Goal: Task Accomplishment & Management: Manage account settings

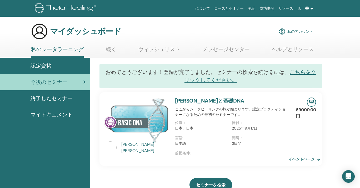
click at [51, 114] on font "マイドキュメント" at bounding box center [51, 114] width 42 height 7
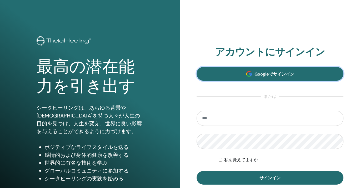
click at [245, 71] on link "Googleでサインイン" at bounding box center [269, 74] width 147 height 14
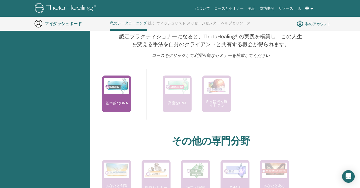
scroll to position [136, 0]
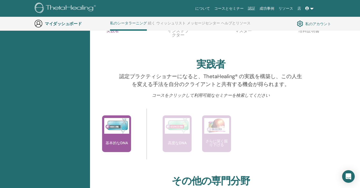
click at [309, 27] on link "私のアカウント" at bounding box center [314, 23] width 34 height 9
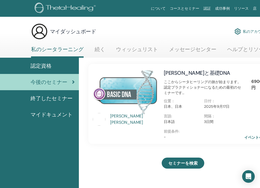
click at [220, 28] on div "マイダッシュボード 私のアカウント" at bounding box center [150, 31] width 238 height 17
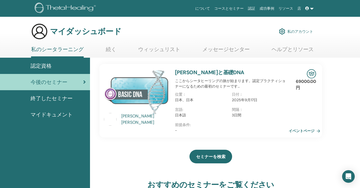
click at [260, 33] on font "私のアカウント" at bounding box center [300, 31] width 26 height 5
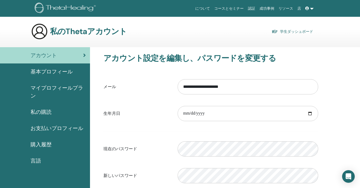
click at [54, 73] on font "基本プロフィール" at bounding box center [51, 71] width 42 height 7
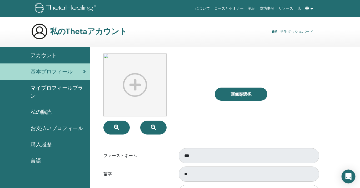
click at [350, 175] on icon "インターコムメッセンジャーを開く" at bounding box center [348, 177] width 6 height 7
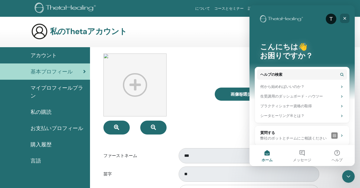
click at [346, 20] on icon "クローズ" at bounding box center [344, 18] width 4 height 4
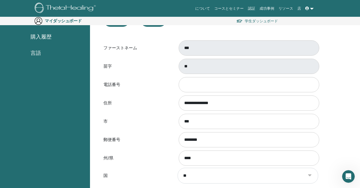
scroll to position [95, 0]
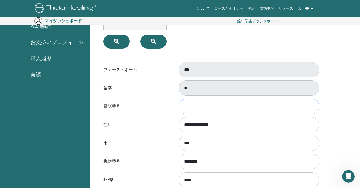
click at [195, 106] on input "電話番号" at bounding box center [249, 106] width 140 height 15
type input "**********"
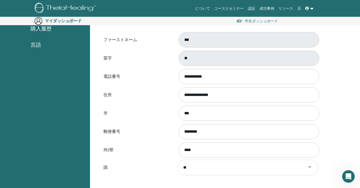
scroll to position [125, 0]
click at [349, 177] on icon "Intercom Messengerを開く" at bounding box center [347, 176] width 9 height 9
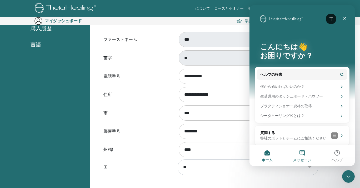
click at [301, 152] on button "メッセージ" at bounding box center [301, 155] width 35 height 21
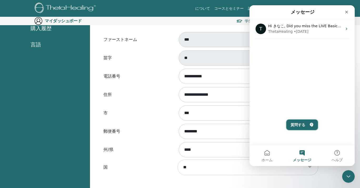
click at [300, 128] on button "質問する" at bounding box center [302, 125] width 32 height 11
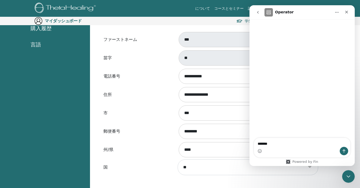
type textarea "********"
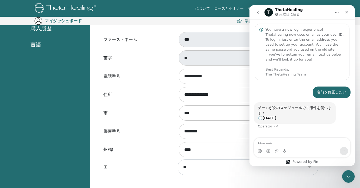
scroll to position [12, 0]
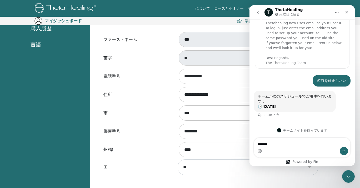
type textarea "********"
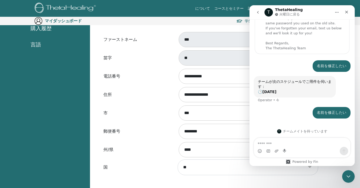
scroll to position [27, 0]
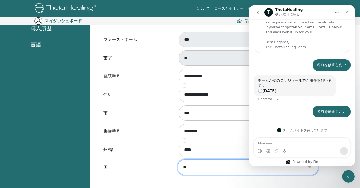
click at [202, 167] on select "******* *** **** ******* **** *** ****** *** ***** ** **** ****** ******** ****…" at bounding box center [247, 168] width 140 height 16
click at [208, 95] on input "**********" at bounding box center [249, 94] width 140 height 15
click at [330, 177] on div "**********" at bounding box center [225, 123] width 270 height 384
click at [117, 159] on div "州/県 ****" at bounding box center [210, 149] width 222 height 17
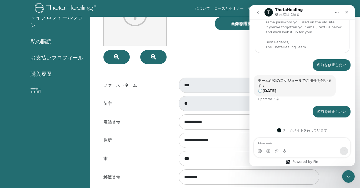
scroll to position [0, 0]
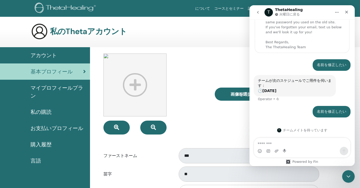
click at [62, 89] on font "マイプロフィールプラン" at bounding box center [56, 92] width 53 height 15
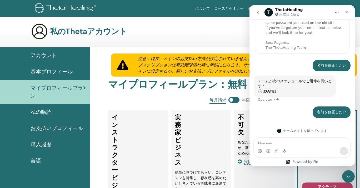
scroll to position [27, 0]
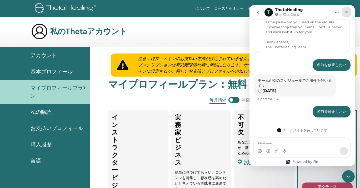
click at [347, 11] on icon "クローズ" at bounding box center [346, 12] width 3 height 3
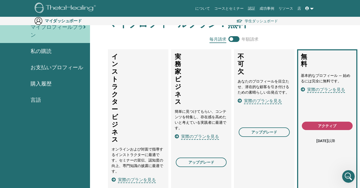
scroll to position [68, 0]
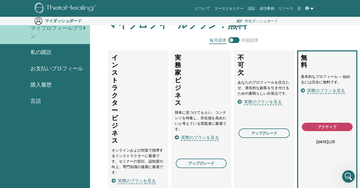
click at [41, 97] on span "言語" at bounding box center [35, 101] width 11 height 8
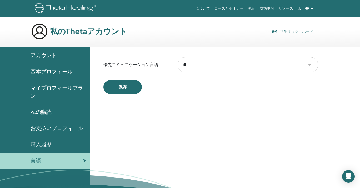
click at [246, 67] on select "** **** ***** *** ****** *** ****** ***** ***** ***** ***** ****** *** ****** *…" at bounding box center [247, 64] width 140 height 15
select select "***"
click at [177, 57] on select "** **** ***** *** ****** *** ****** ***** ***** ***** ***** ****** *** ****** *…" at bounding box center [247, 64] width 140 height 15
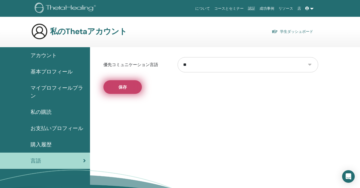
click at [130, 83] on button "保存" at bounding box center [122, 87] width 38 height 14
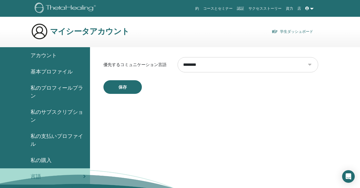
click at [53, 53] on span "アカウント" at bounding box center [43, 56] width 26 height 8
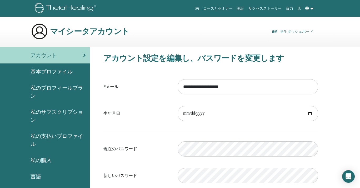
click at [307, 31] on link "学生ダッシュボード" at bounding box center [292, 31] width 42 height 7
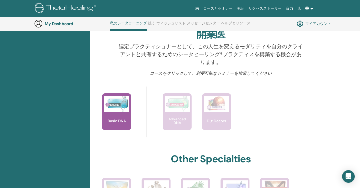
scroll to position [173, 0]
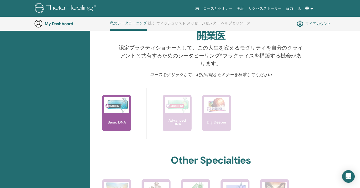
click at [309, 7] on span at bounding box center [307, 8] width 5 height 4
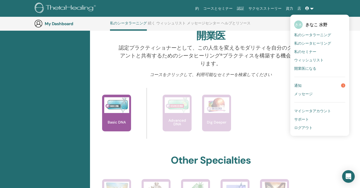
click at [313, 23] on span "きなこ 水野" at bounding box center [316, 25] width 22 height 6
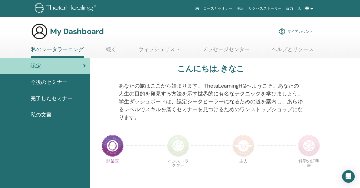
click at [312, 10] on link at bounding box center [309, 9] width 13 height 10
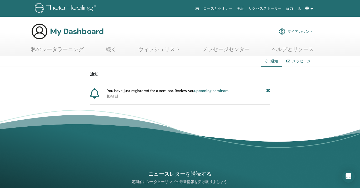
click at [220, 92] on link "upcoming seminars" at bounding box center [211, 91] width 34 height 5
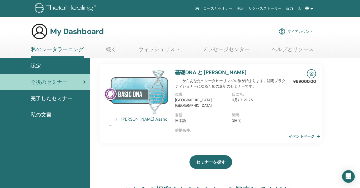
click at [305, 10] on icon at bounding box center [307, 9] width 4 height 4
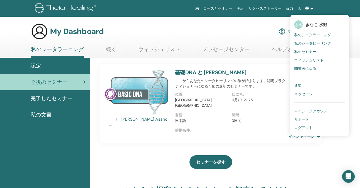
click at [283, 31] on img at bounding box center [282, 31] width 6 height 9
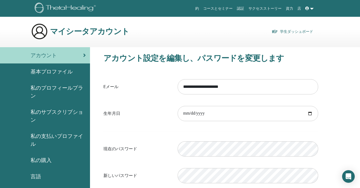
click at [64, 69] on span "基本プロファイル" at bounding box center [51, 72] width 42 height 8
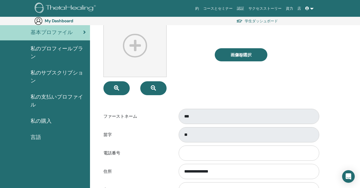
scroll to position [50, 0]
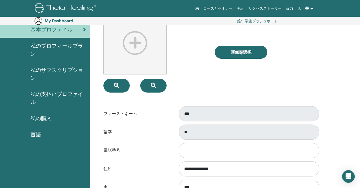
click at [60, 43] on span "私のプロフィールプラン" at bounding box center [57, 50] width 55 height 16
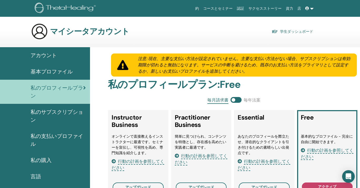
click at [64, 112] on span "私のサブスクリプション" at bounding box center [57, 116] width 55 height 16
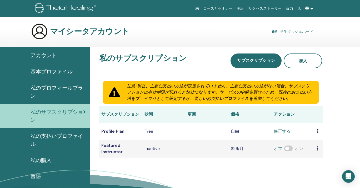
click at [65, 75] on span "基本プロファイル" at bounding box center [51, 72] width 42 height 8
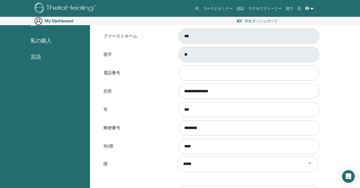
scroll to position [111, 0]
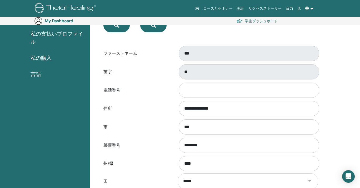
click at [168, 71] on div "苗字 **" at bounding box center [210, 71] width 222 height 17
click at [349, 175] on icon "Open Intercom Messenger" at bounding box center [348, 177] width 6 height 7
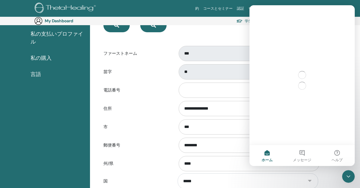
scroll to position [0, 0]
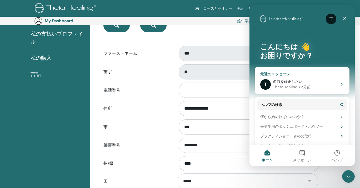
click at [332, 89] on div "ThetaHealing • 2分前" at bounding box center [305, 88] width 65 height 6
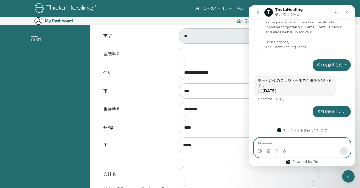
scroll to position [147, 0]
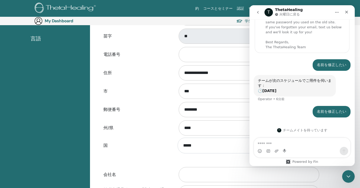
click at [302, 154] on div "Intercom Messenger" at bounding box center [302, 151] width 96 height 8
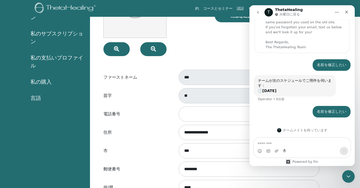
scroll to position [0, 0]
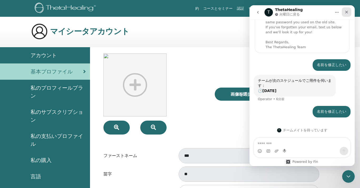
click at [346, 13] on icon "クローズ" at bounding box center [346, 12] width 4 height 4
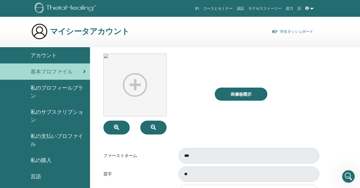
scroll to position [27, 0]
click at [282, 32] on link "学生ダッシュボード" at bounding box center [292, 31] width 42 height 7
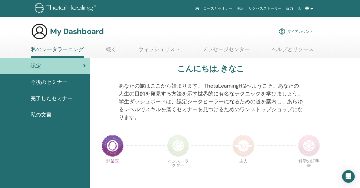
click at [46, 117] on span "私の文書" at bounding box center [40, 115] width 21 height 8
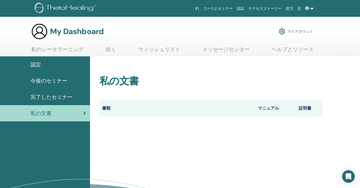
click at [309, 109] on th "証明書" at bounding box center [309, 108] width 26 height 17
click at [274, 107] on th "マニュアル" at bounding box center [275, 108] width 40 height 17
click at [41, 62] on span "認定" at bounding box center [35, 65] width 11 height 8
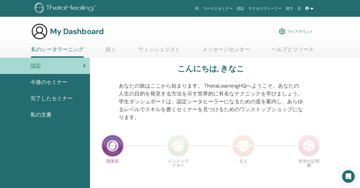
click at [298, 31] on link "マイアカウント" at bounding box center [296, 32] width 34 height 12
